Goal: Transaction & Acquisition: Purchase product/service

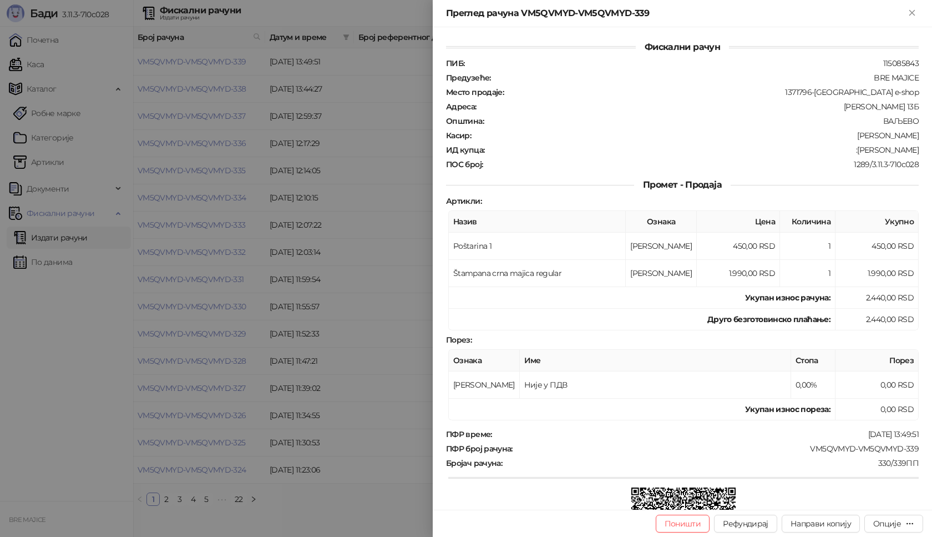
drag, startPoint x: 912, startPoint y: 12, endPoint x: 350, endPoint y: 159, distance: 581.5
click at [913, 12] on icon "Close" at bounding box center [912, 12] width 5 height 5
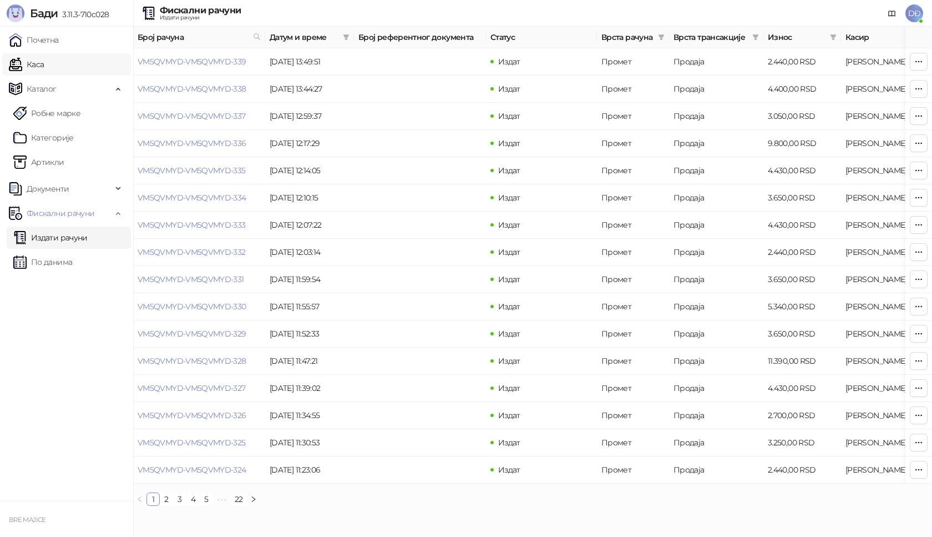
click at [41, 64] on link "Каса" at bounding box center [26, 64] width 35 height 22
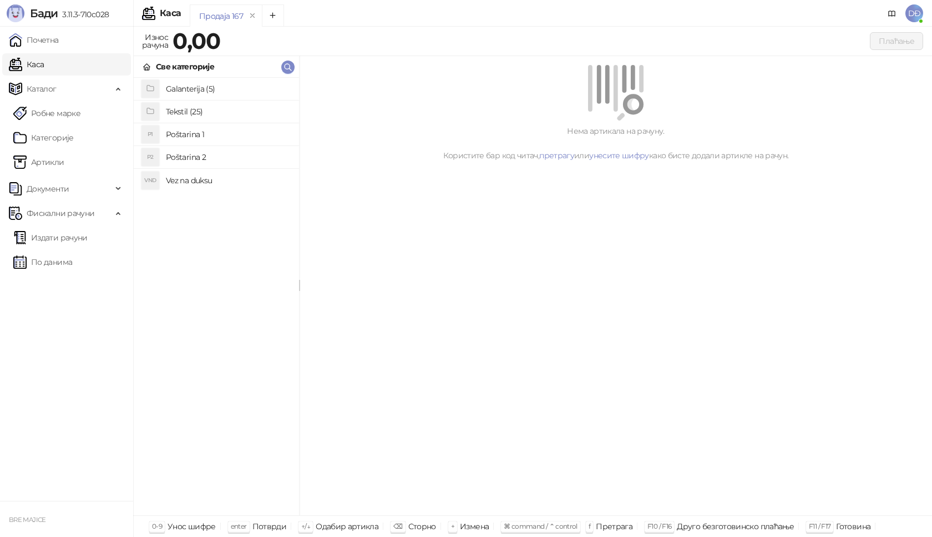
click at [186, 113] on h4 "Tekstil (25)" at bounding box center [228, 112] width 124 height 18
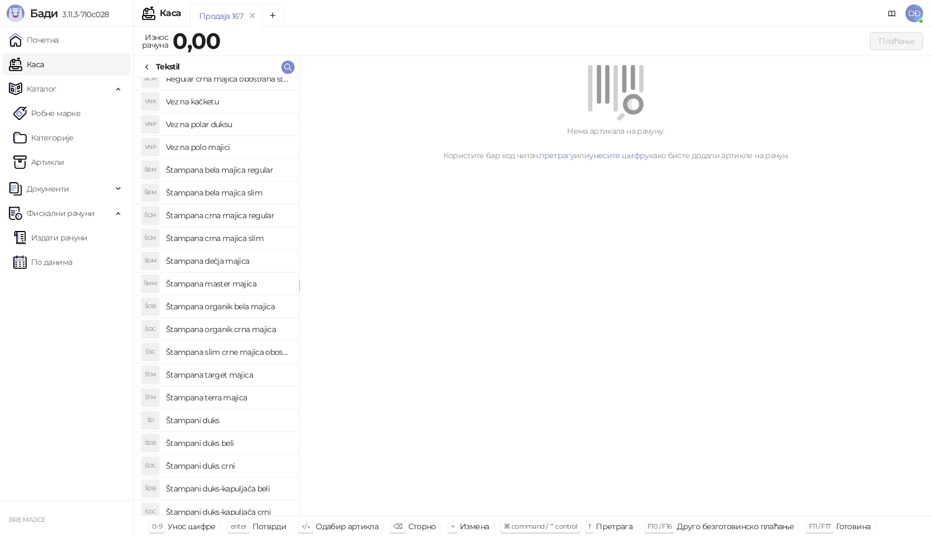
scroll to position [132, 0]
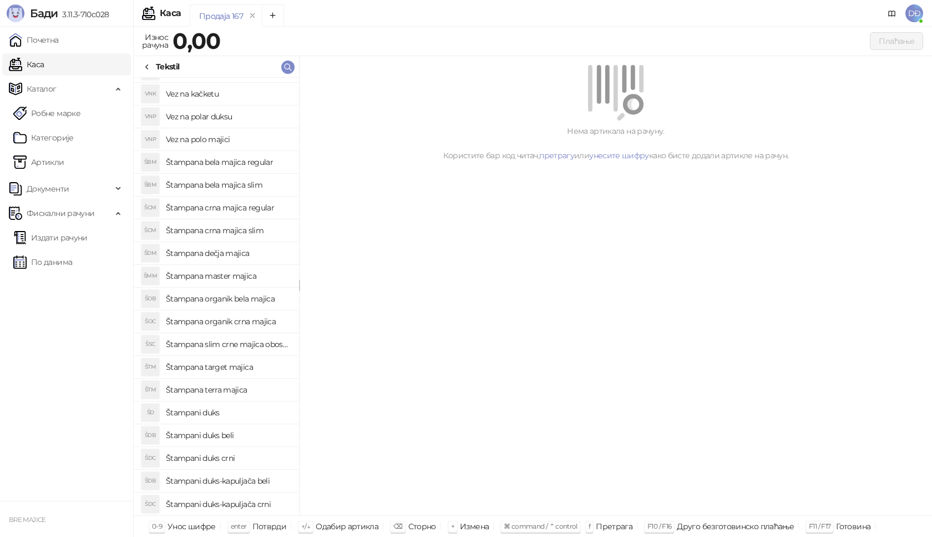
click at [239, 231] on h4 "Štampana crna majica slim" at bounding box center [228, 230] width 124 height 18
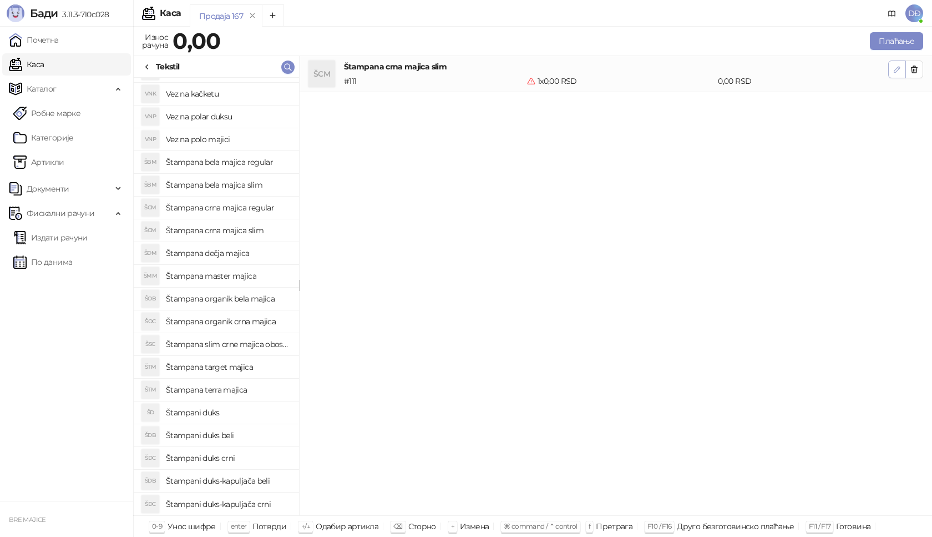
click at [900, 69] on icon "button" at bounding box center [898, 70] width 6 height 6
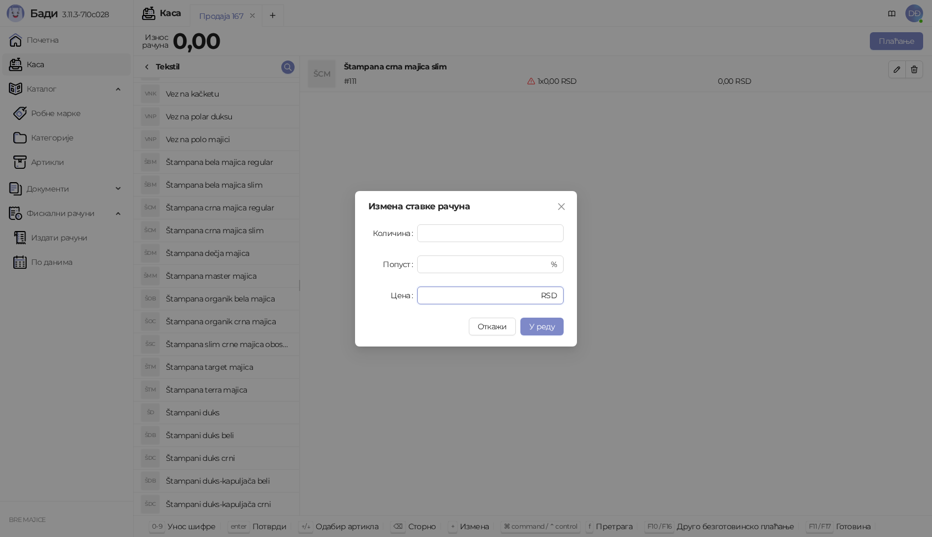
drag, startPoint x: 428, startPoint y: 292, endPoint x: 415, endPoint y: 294, distance: 13.9
click at [415, 294] on div "Цена * RSD" at bounding box center [465, 295] width 195 height 18
click at [544, 325] on span "У реду" at bounding box center [542, 326] width 26 height 10
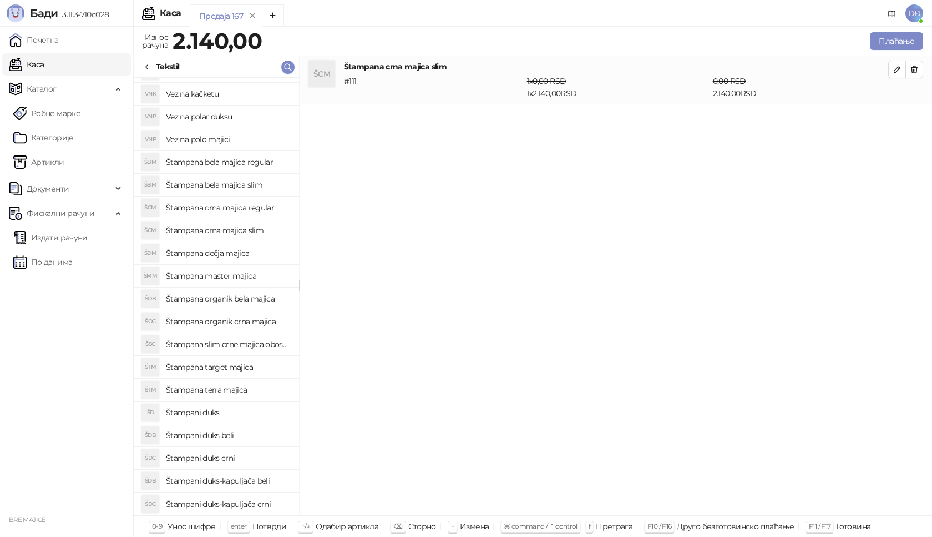
click at [148, 66] on icon at bounding box center [147, 67] width 9 height 9
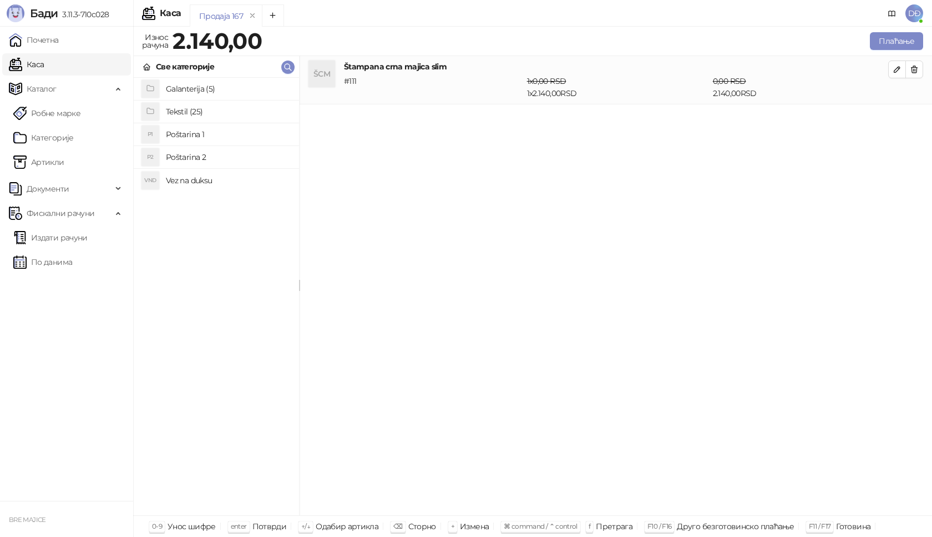
click at [175, 132] on h4 "Poštarina 1" at bounding box center [228, 134] width 124 height 18
click at [898, 115] on icon "button" at bounding box center [898, 118] width 6 height 6
type input "***"
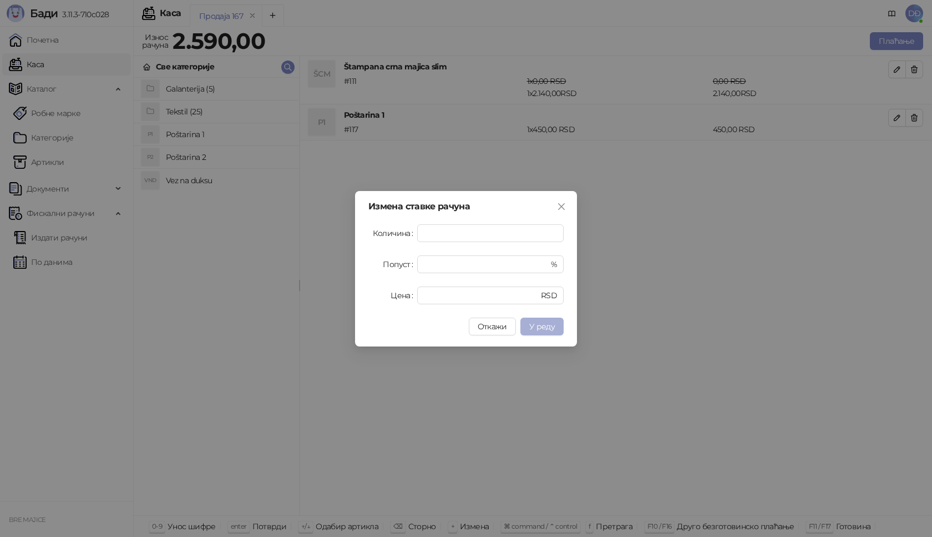
click at [537, 326] on span "У реду" at bounding box center [542, 326] width 26 height 10
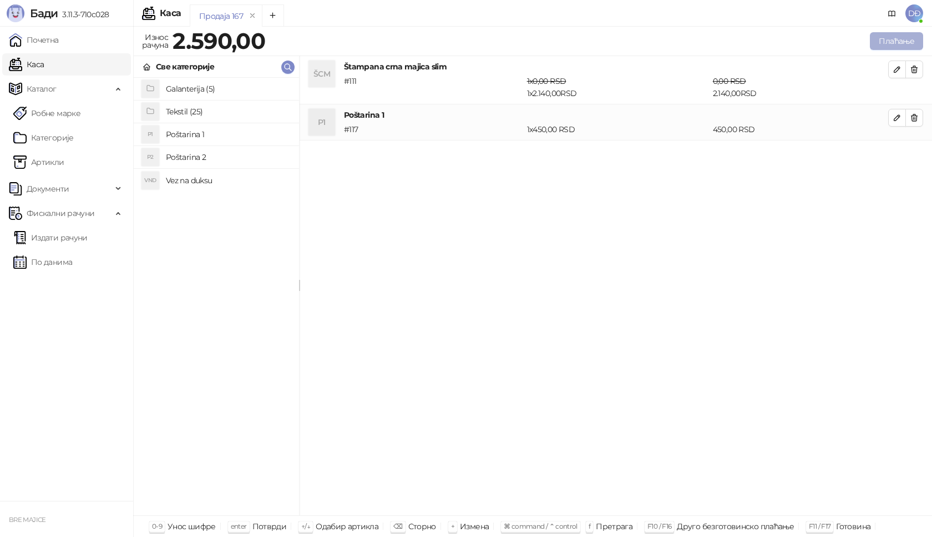
click at [895, 40] on button "Плаћање" at bounding box center [896, 41] width 53 height 18
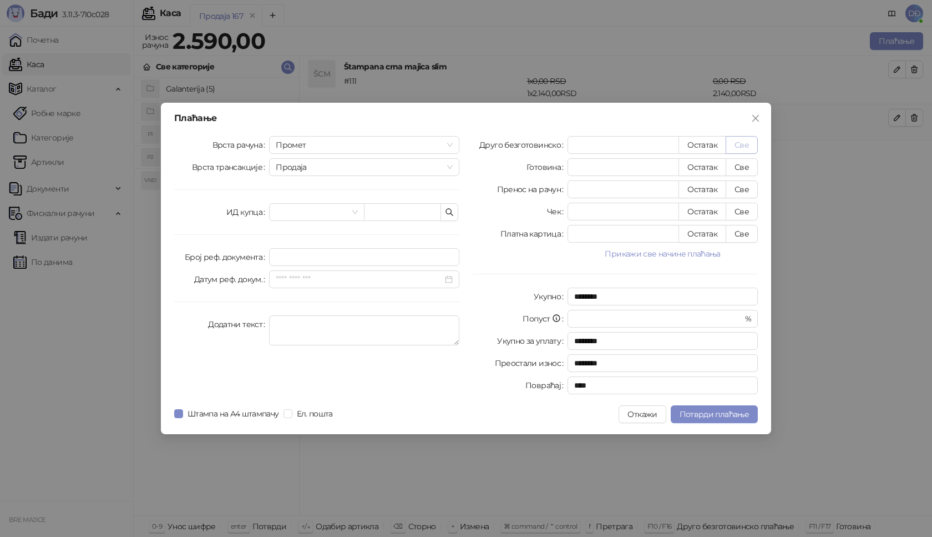
click at [744, 142] on button "Све" at bounding box center [742, 145] width 32 height 18
type input "****"
click at [396, 212] on input "text" at bounding box center [402, 212] width 77 height 18
paste input "**********"
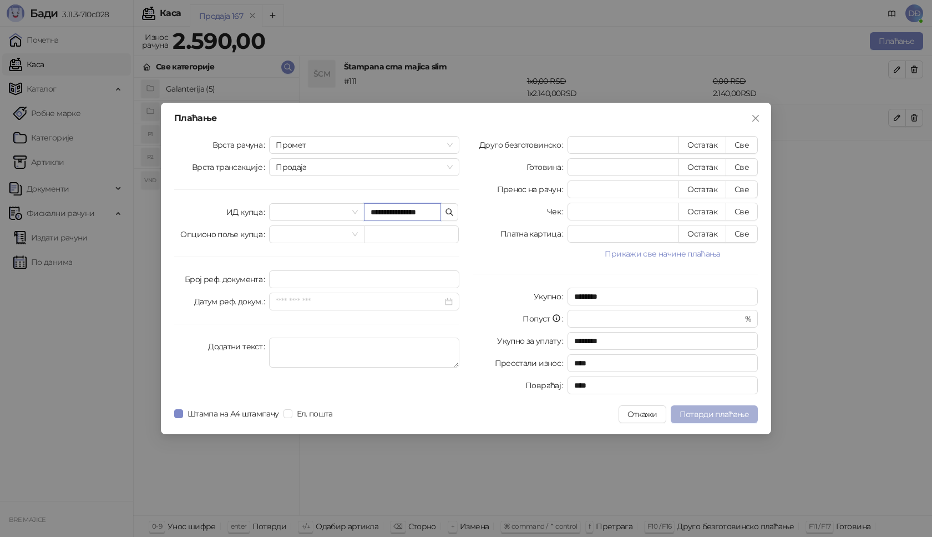
type input "**********"
click at [710, 414] on span "Потврди плаћање" at bounding box center [714, 414] width 69 height 10
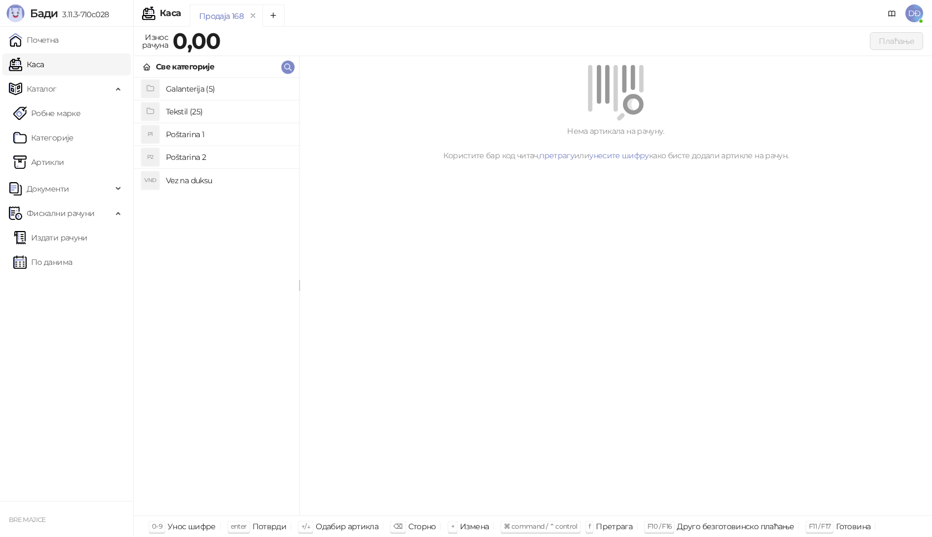
click at [43, 64] on link "Каса" at bounding box center [26, 64] width 35 height 22
click at [67, 237] on link "Издати рачуни" at bounding box center [50, 237] width 74 height 22
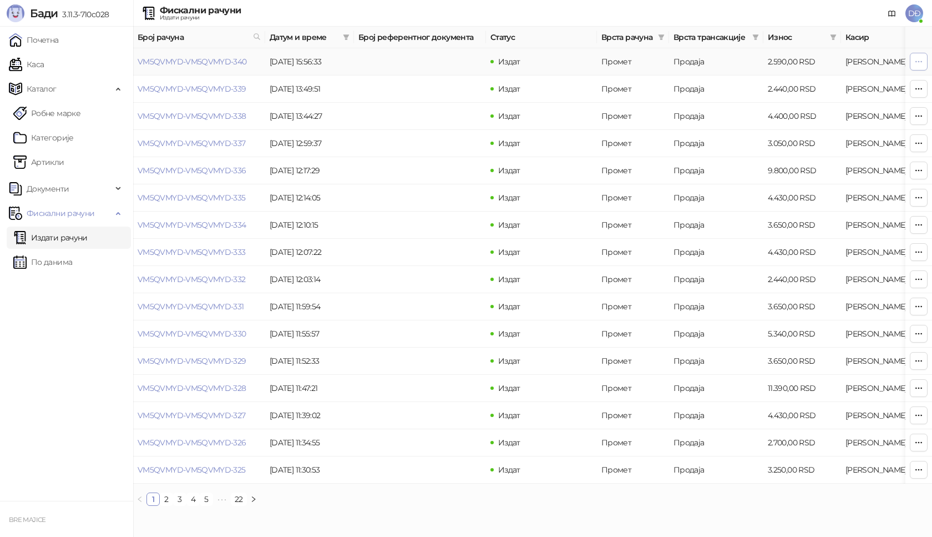
click at [921, 63] on icon "button" at bounding box center [919, 61] width 9 height 9
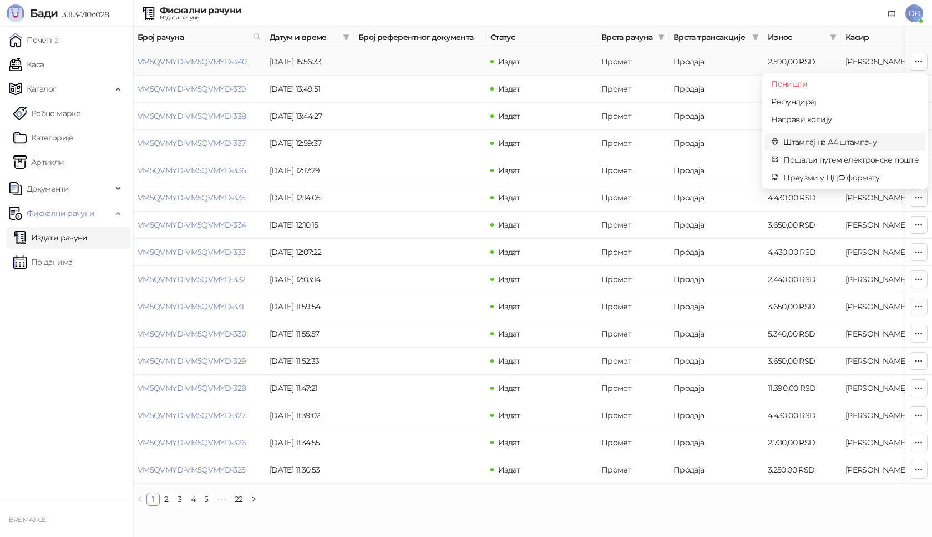
click at [861, 143] on span "Штампај на А4 штампачу" at bounding box center [851, 142] width 135 height 12
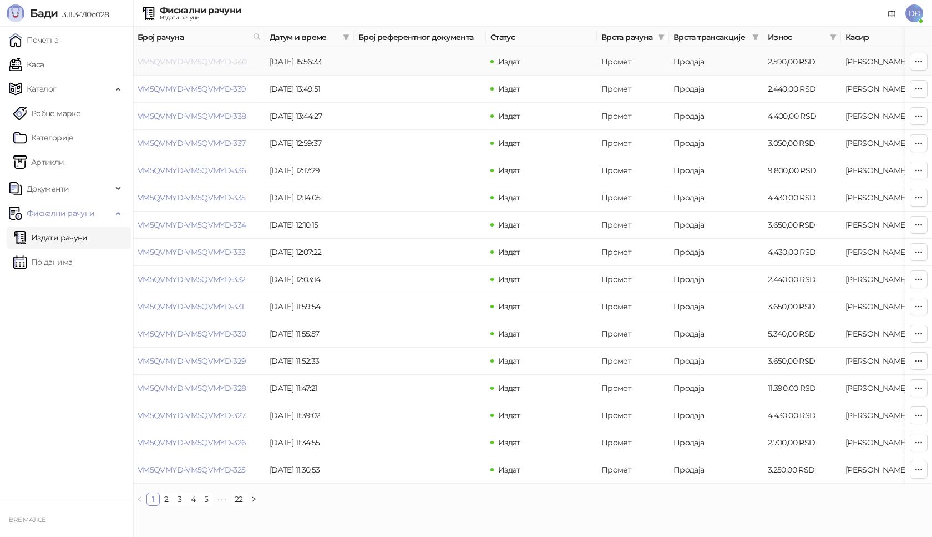
click at [221, 62] on link "VM5QVMYD-VM5QVMYD-340" at bounding box center [192, 62] width 109 height 10
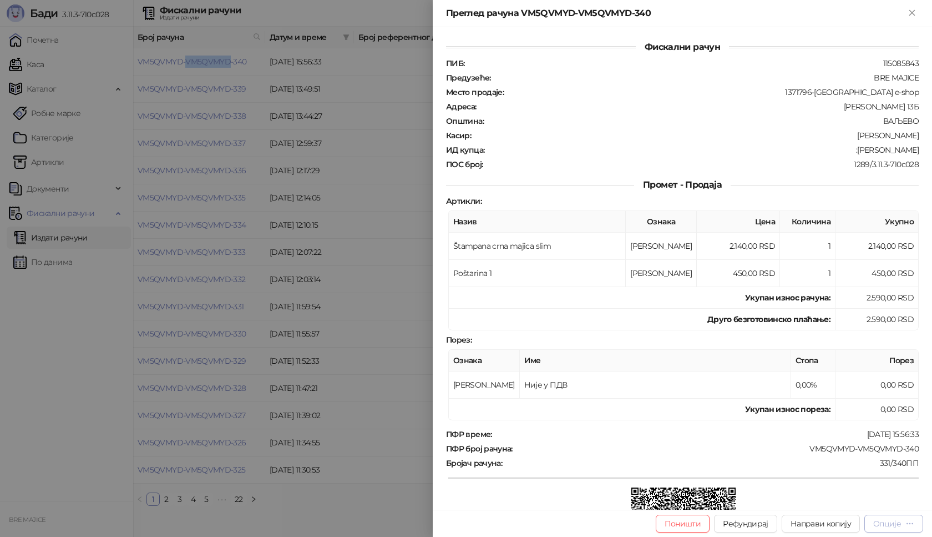
click at [910, 523] on icon "button" at bounding box center [910, 523] width 6 height 1
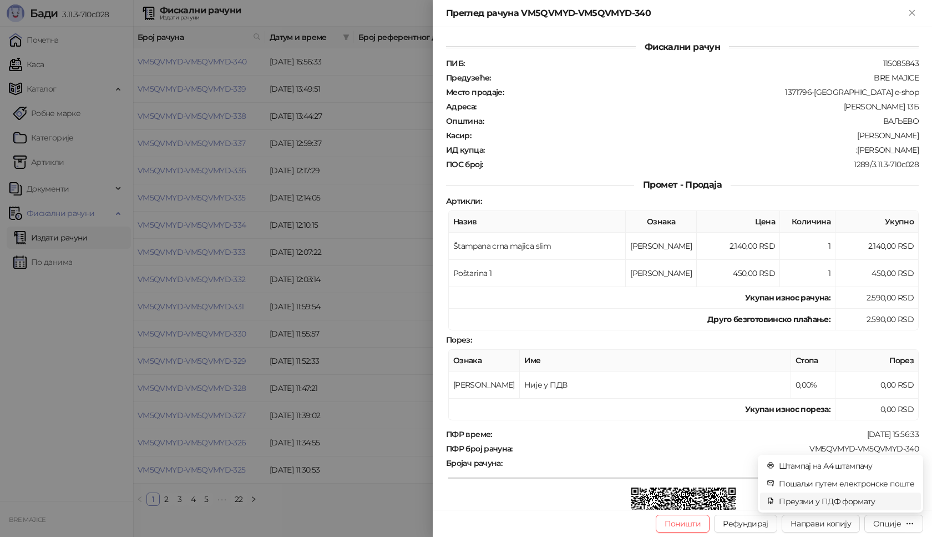
click at [842, 501] on span "Преузми у ПДФ формату" at bounding box center [846, 501] width 135 height 12
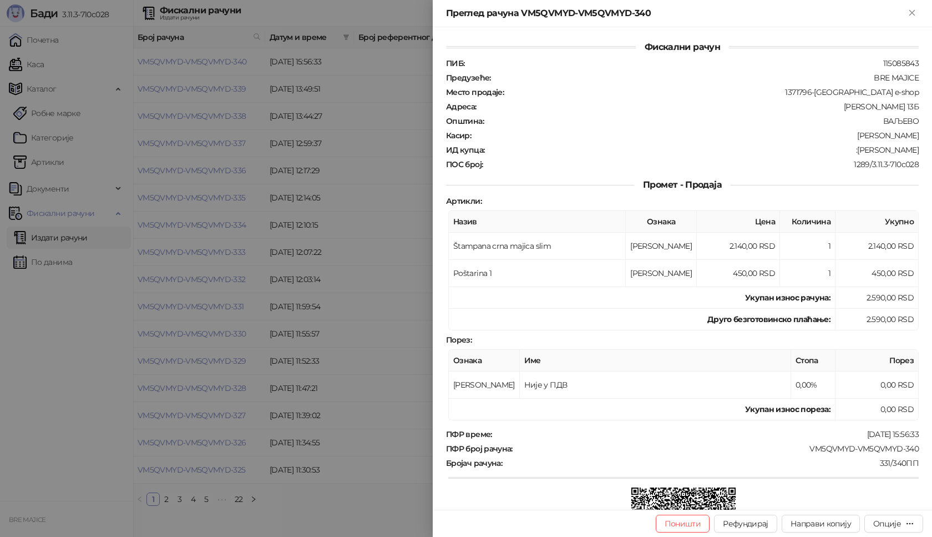
drag, startPoint x: 854, startPoint y: 148, endPoint x: 910, endPoint y: 153, distance: 56.3
click at [910, 153] on div ":[PERSON_NAME]" at bounding box center [703, 150] width 435 height 10
copy div ":[PERSON_NAME]"
drag, startPoint x: 801, startPoint y: 448, endPoint x: 910, endPoint y: 453, distance: 108.9
click at [910, 453] on div "ПФР време : [DATE] 15:56:33 ПФР број рачуна : VM5QVMYD-VM5QVMYD-340 Бројач рачу…" at bounding box center [682, 511] width 477 height 165
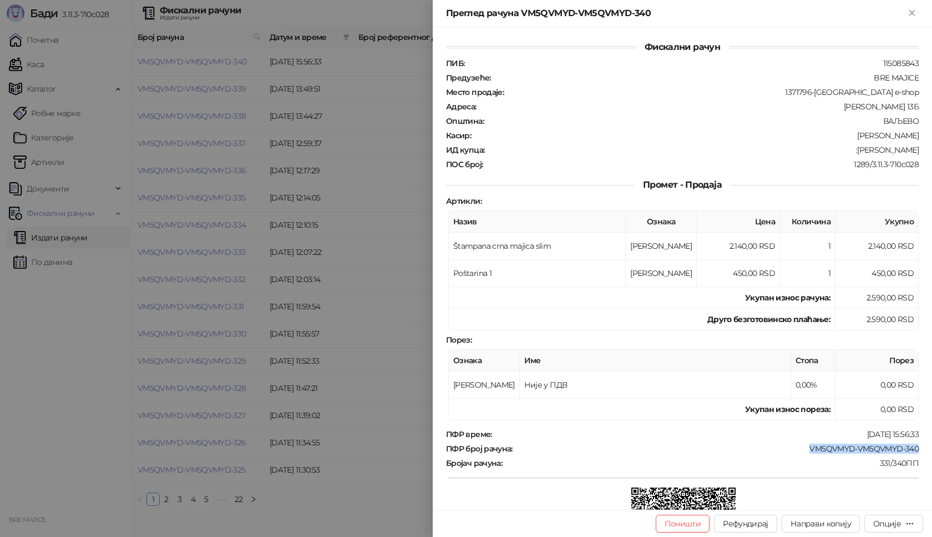
copy div "VM5QVMYD-VM5QVMYD-340"
